Goal: Download file/media

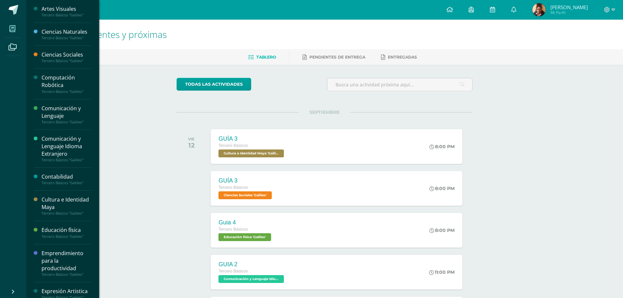
click at [14, 30] on icon at bounding box center [12, 29] width 6 height 7
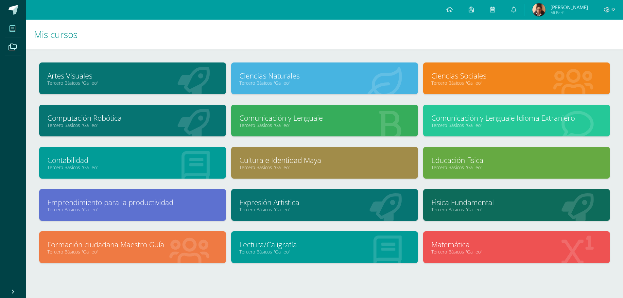
click at [186, 213] on div "Emprendimiento para la productividad Tercero Básicos "Galileo"" at bounding box center [132, 205] width 187 height 32
click at [143, 199] on link "Emprendimiento para la productividad" at bounding box center [132, 202] width 170 height 10
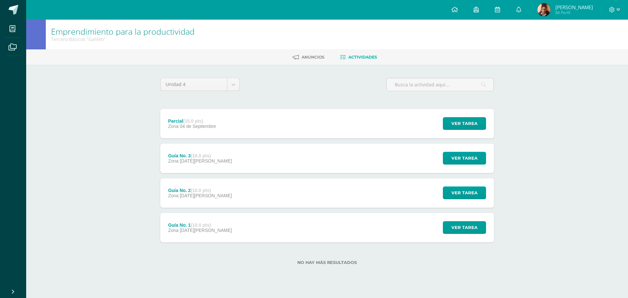
click at [218, 153] on div "Guía No. 3 (10.0 pts) Zona [DATE][PERSON_NAME]" at bounding box center [199, 158] width 79 height 29
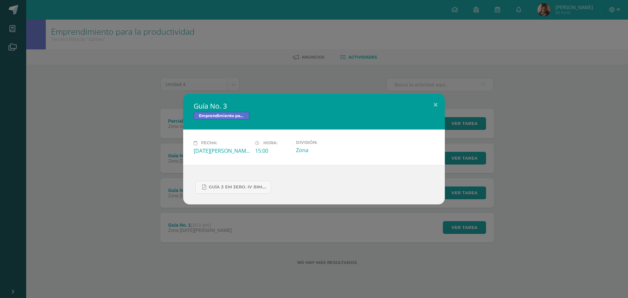
click at [233, 180] on div "GUÍA 3 EM 3ERO. IV BIM.docx.pdf" at bounding box center [314, 185] width 241 height 18
click at [236, 185] on span "GUÍA 3 EM 3ERO. IV BIM.docx.pdf" at bounding box center [238, 186] width 59 height 5
click at [119, 103] on div "Guía No. 3 Emprendimiento para la productividad Fecha: [DATE][PERSON_NAME] Hora…" at bounding box center [314, 149] width 623 height 111
